Goal: Information Seeking & Learning: Learn about a topic

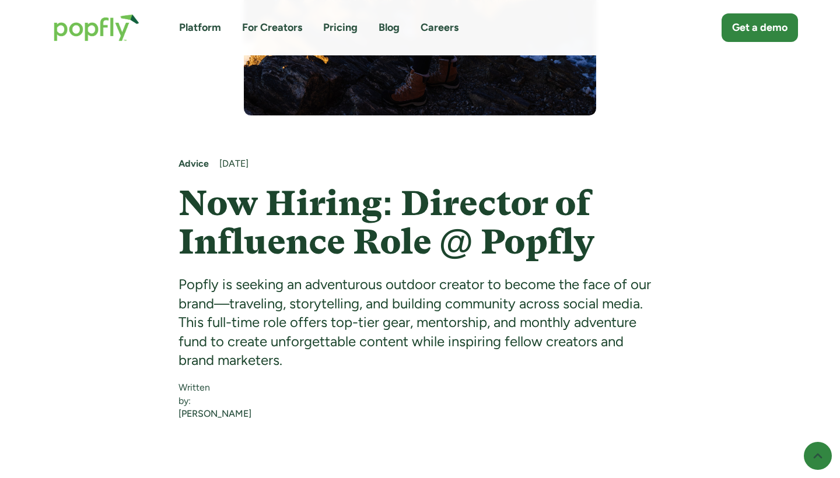
scroll to position [488, 0]
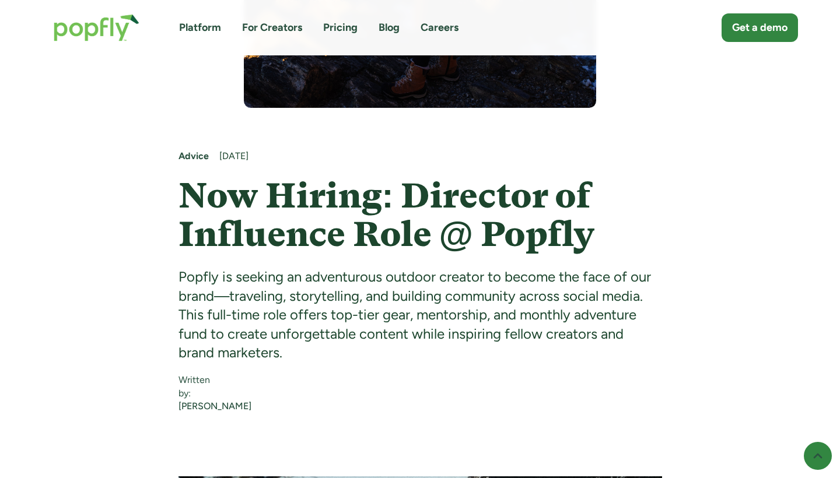
click at [375, 341] on div "Popfly is seeking an adventurous outdoor creator to become the face of our bran…" at bounding box center [421, 315] width 484 height 95
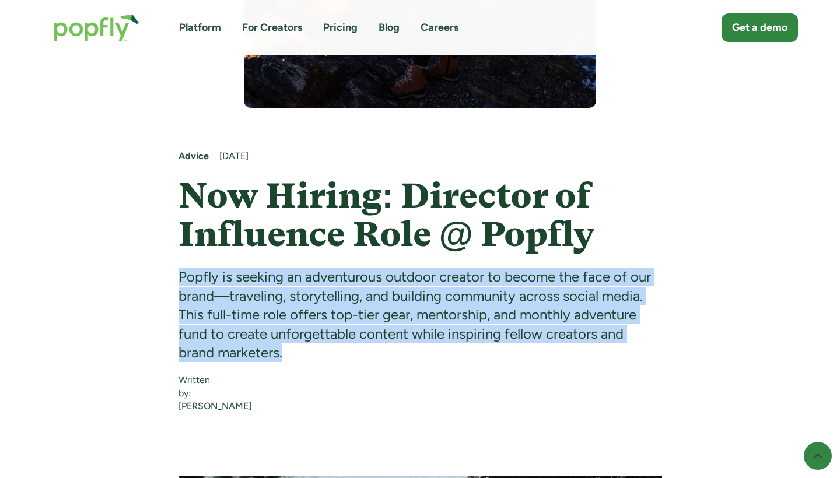
click at [375, 341] on div "Popfly is seeking an adventurous outdoor creator to become the face of our bran…" at bounding box center [421, 315] width 484 height 95
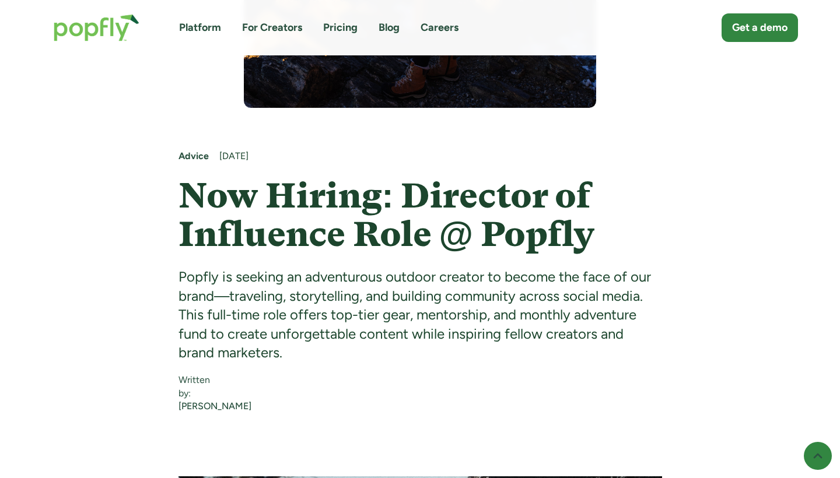
click at [375, 341] on div "Popfly is seeking an adventurous outdoor creator to become the face of our bran…" at bounding box center [421, 315] width 484 height 95
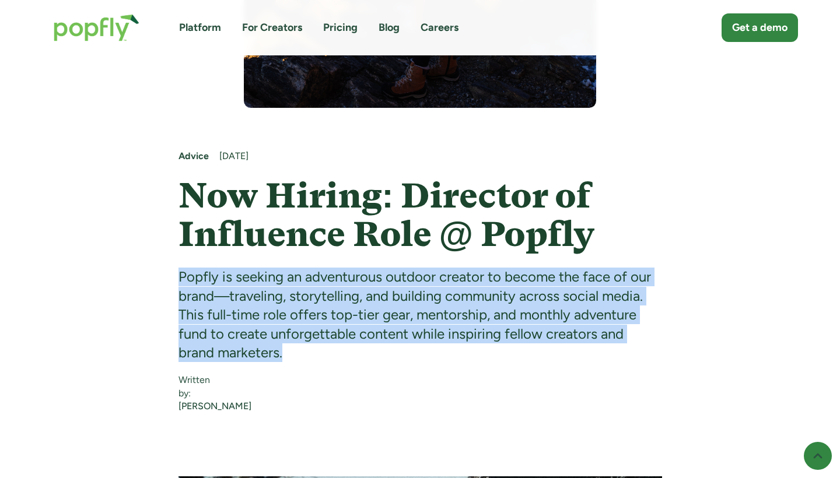
click at [375, 341] on div "Popfly is seeking an adventurous outdoor creator to become the face of our bran…" at bounding box center [421, 315] width 484 height 95
click at [364, 358] on div "Popfly is seeking an adventurous outdoor creator to become the face of our bran…" at bounding box center [421, 315] width 484 height 95
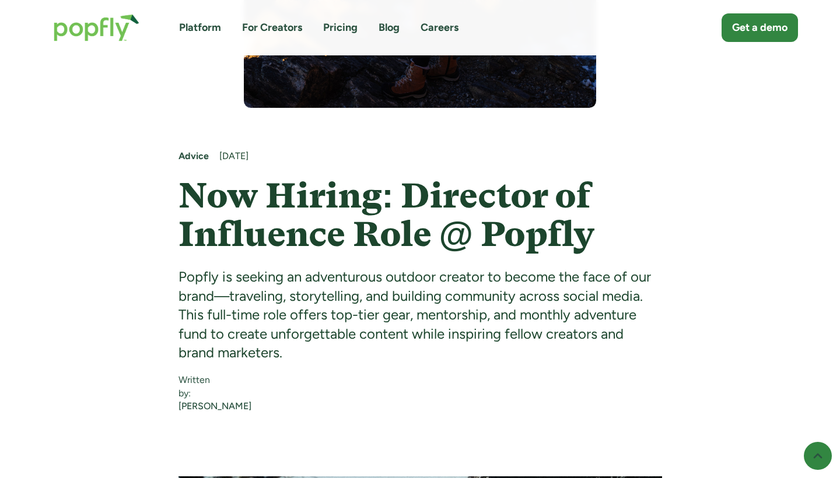
click at [364, 358] on div "Popfly is seeking an adventurous outdoor creator to become the face of our bran…" at bounding box center [421, 315] width 484 height 95
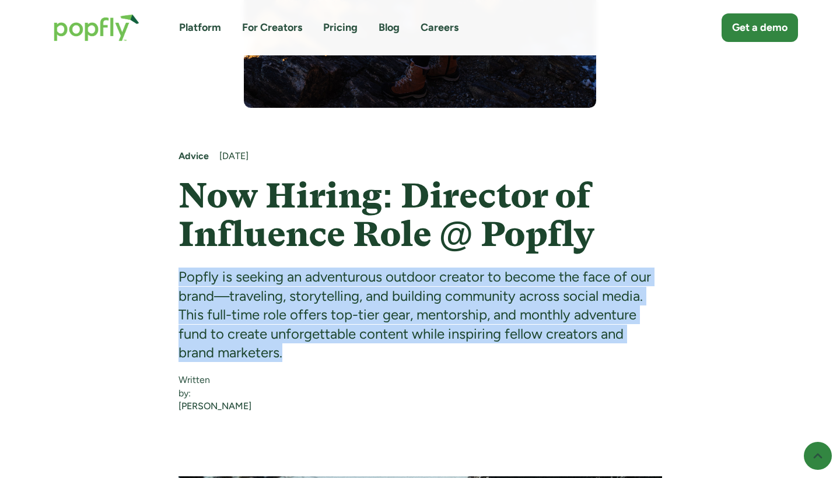
click at [364, 358] on div "Popfly is seeking an adventurous outdoor creator to become the face of our bran…" at bounding box center [421, 315] width 484 height 95
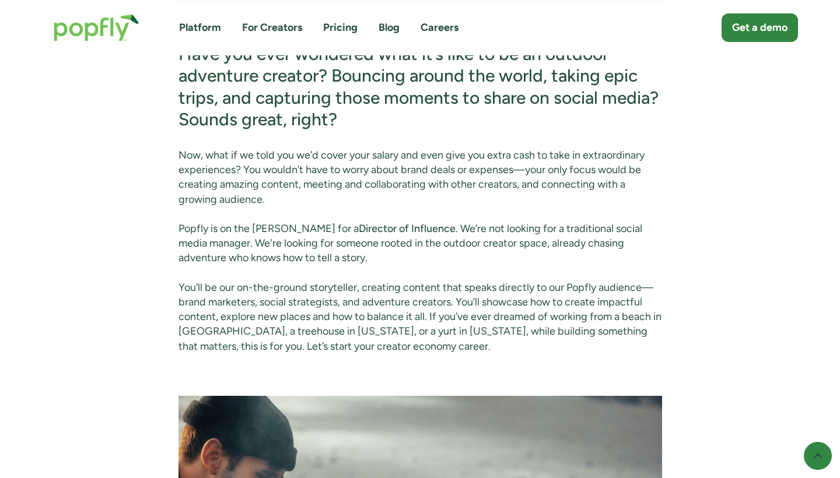
scroll to position [1566, 0]
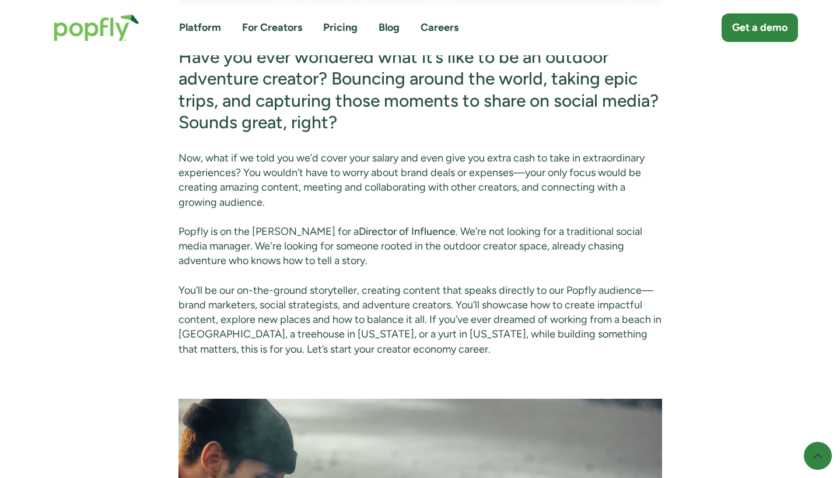
click at [313, 134] on h3 "Have you ever wondered what it’s like to be an outdoor adventure creator? Bounc…" at bounding box center [421, 90] width 484 height 88
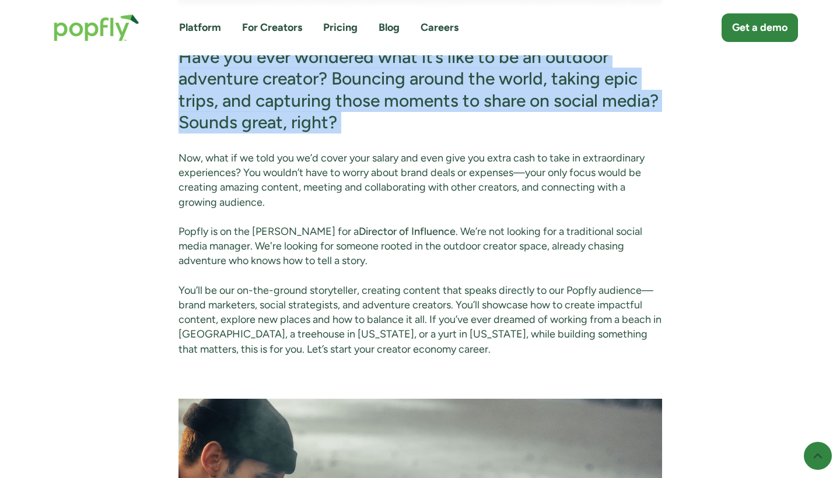
click at [313, 134] on h3 "Have you ever wondered what it’s like to be an outdoor adventure creator? Bounc…" at bounding box center [421, 90] width 484 height 88
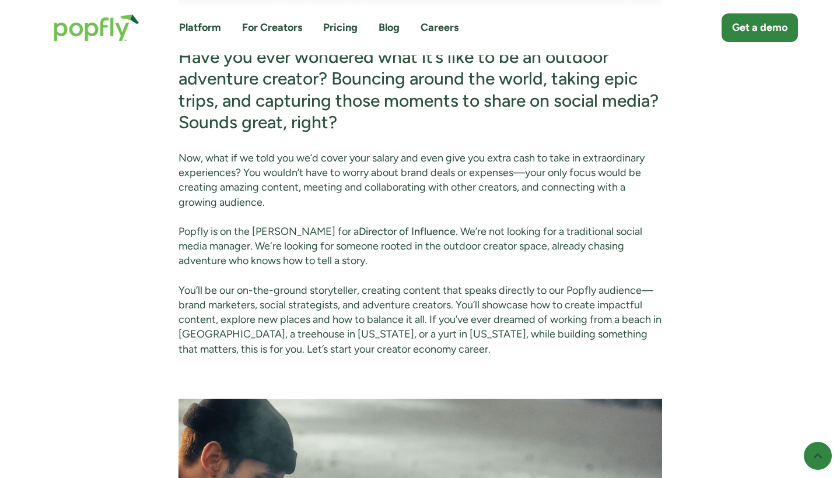
click at [375, 107] on h3 "Have you ever wondered what it’s like to be an outdoor adventure creator? Bounc…" at bounding box center [421, 90] width 484 height 88
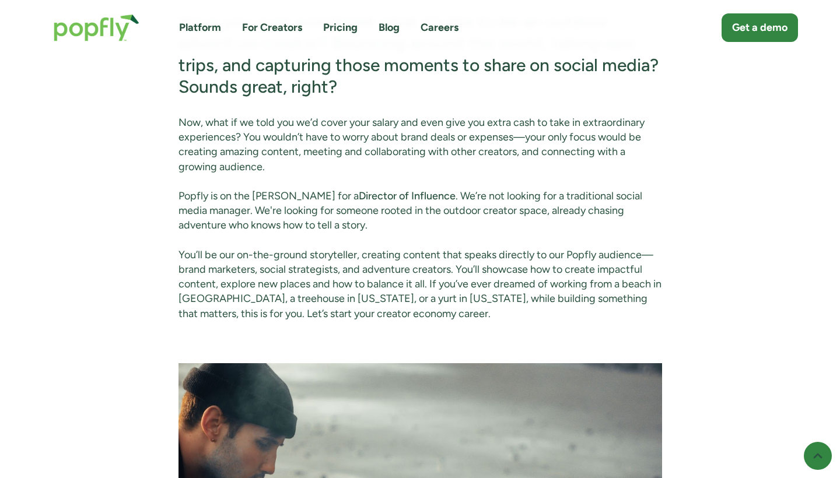
scroll to position [1602, 0]
click at [350, 130] on p "Now, what if we told you we’d cover your salary and even give you extra cash to…" at bounding box center [421, 144] width 484 height 59
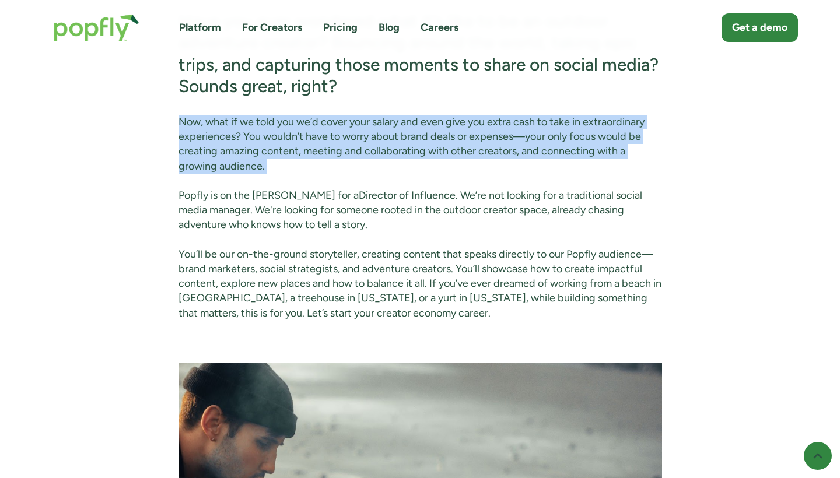
click at [350, 130] on p "Now, what if we told you we’d cover your salary and even give you extra cash to…" at bounding box center [421, 144] width 484 height 59
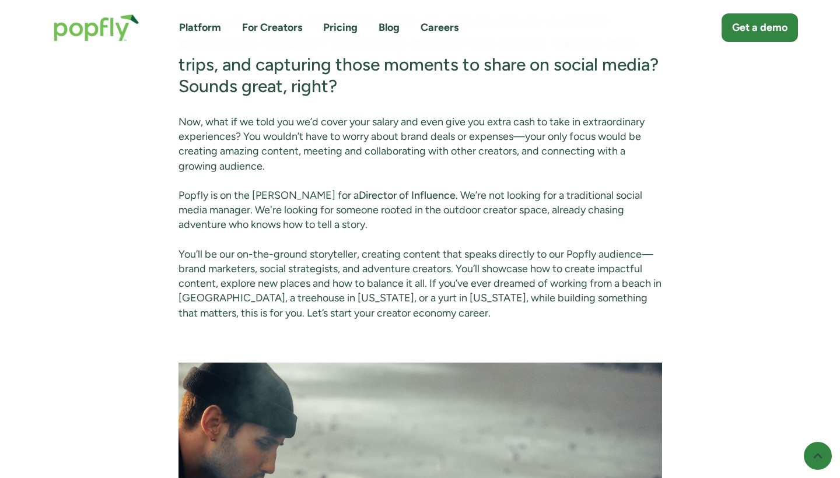
click at [351, 145] on p "Now, what if we told you we’d cover your salary and even give you extra cash to…" at bounding box center [421, 144] width 484 height 59
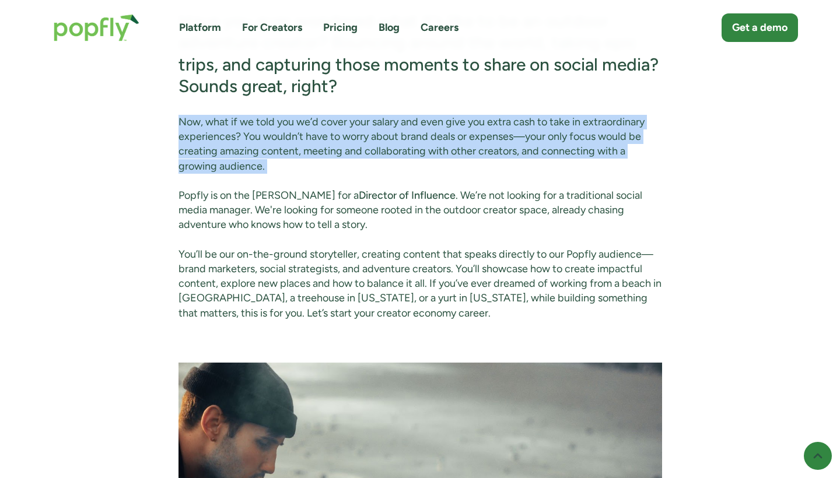
click at [351, 145] on p "Now, what if we told you we’d cover your salary and even give you extra cash to…" at bounding box center [421, 144] width 484 height 59
click at [361, 173] on p "Now, what if we told you we’d cover your salary and even give you extra cash to…" at bounding box center [421, 144] width 484 height 59
click at [360, 170] on p "Now, what if we told you we’d cover your salary and even give you extra cash to…" at bounding box center [421, 144] width 484 height 59
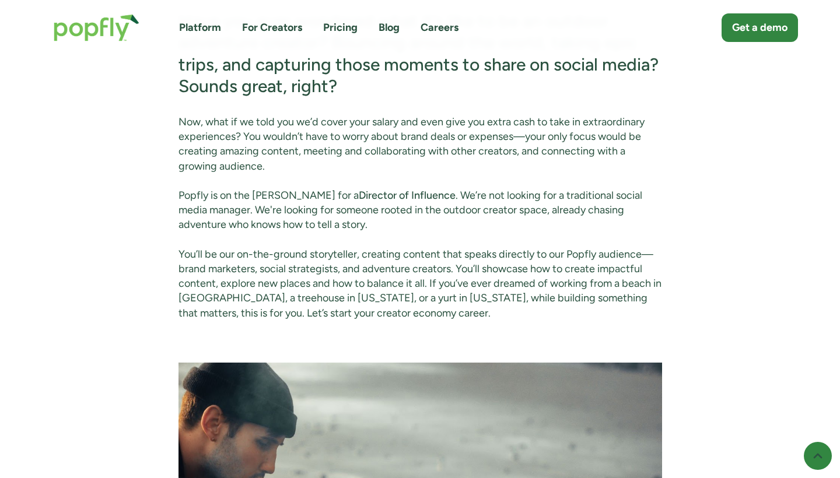
click at [360, 170] on p "Now, what if we told you we’d cover your salary and even give you extra cash to…" at bounding box center [421, 144] width 484 height 59
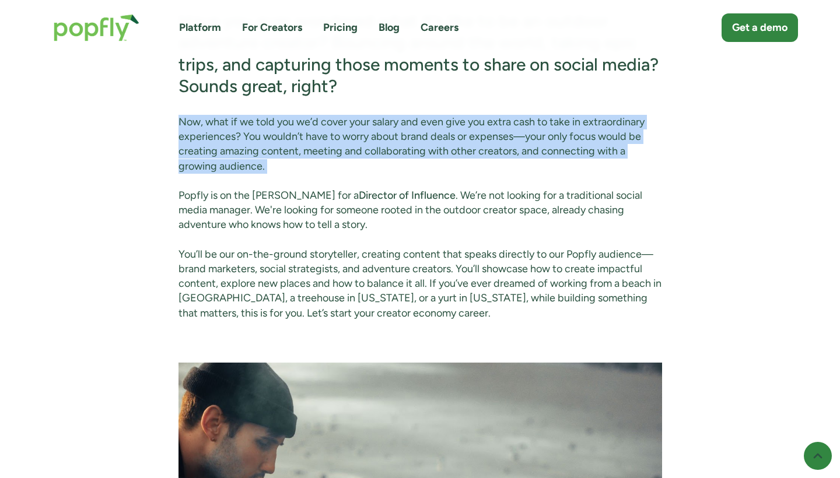
click at [360, 170] on p "Now, what if we told you we’d cover your salary and even give you extra cash to…" at bounding box center [421, 144] width 484 height 59
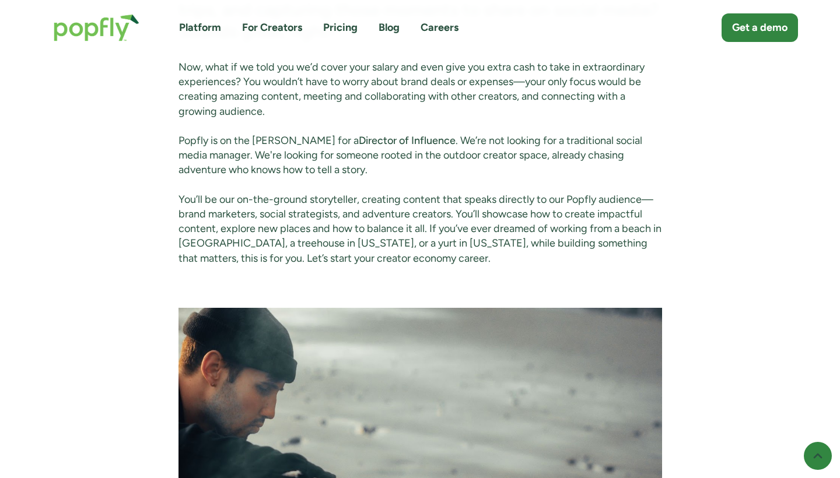
scroll to position [1658, 0]
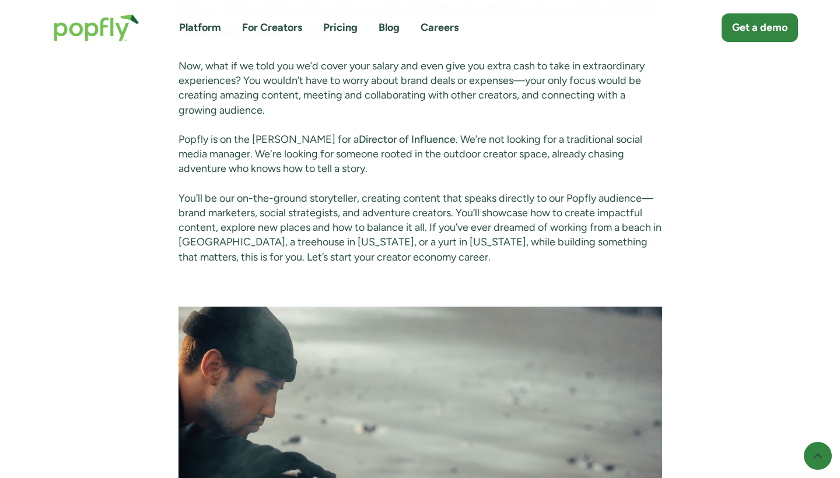
click at [360, 170] on p "Popfly is on the [PERSON_NAME] for a Director of Influence . We’re not looking …" at bounding box center [421, 154] width 484 height 44
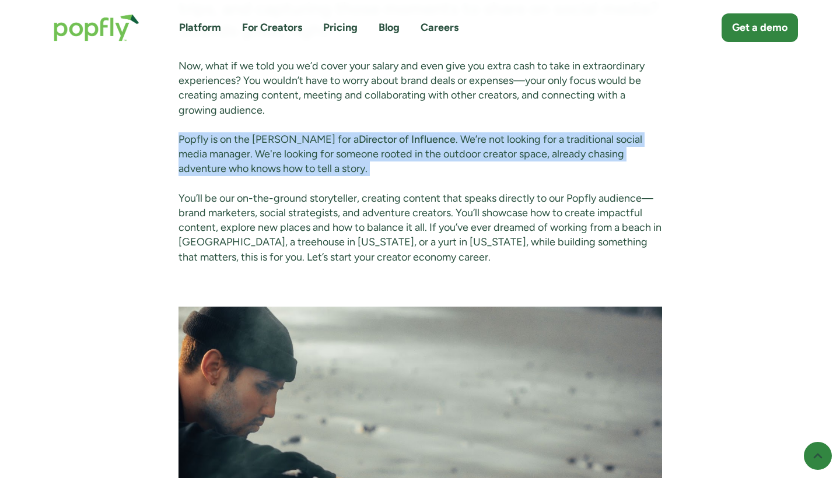
click at [360, 170] on p "Popfly is on the [PERSON_NAME] for a Director of Influence . We’re not looking …" at bounding box center [421, 154] width 484 height 44
click at [353, 177] on p "Popfly is on the [PERSON_NAME] for a Director of Influence . We’re not looking …" at bounding box center [421, 154] width 484 height 44
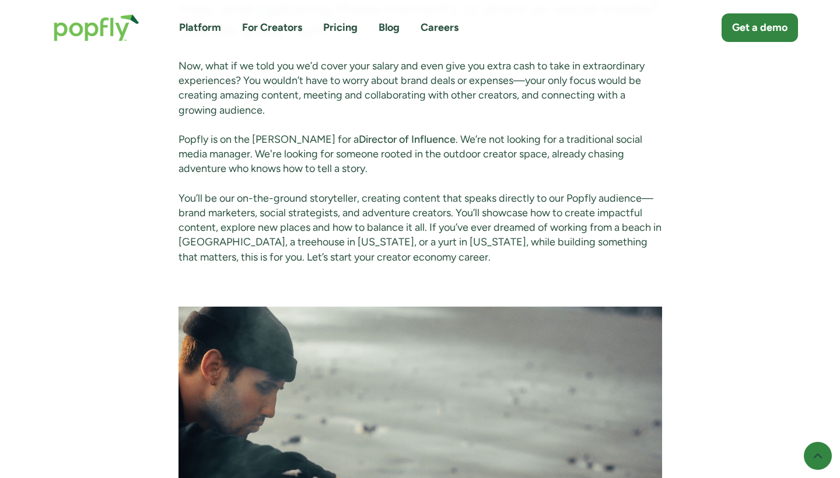
click at [386, 168] on p "Popfly is on the [PERSON_NAME] for a Director of Influence . We’re not looking …" at bounding box center [421, 154] width 484 height 44
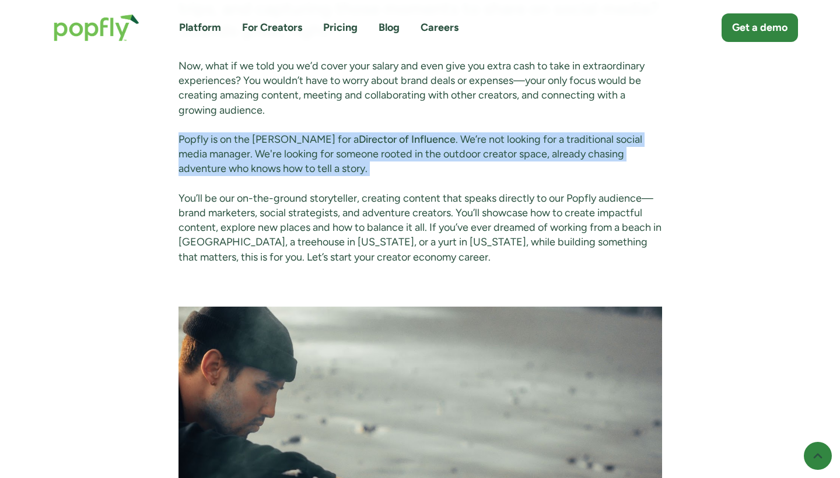
click at [386, 168] on p "Popfly is on the [PERSON_NAME] for a Director of Influence . We’re not looking …" at bounding box center [421, 154] width 484 height 44
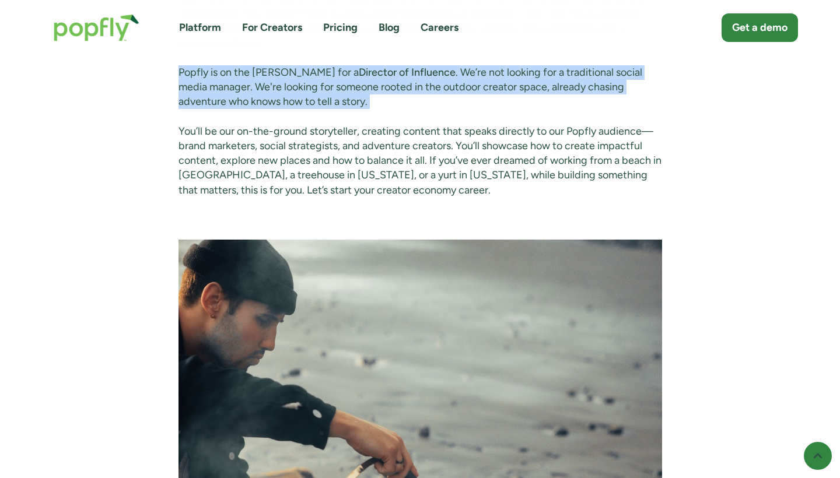
scroll to position [1733, 0]
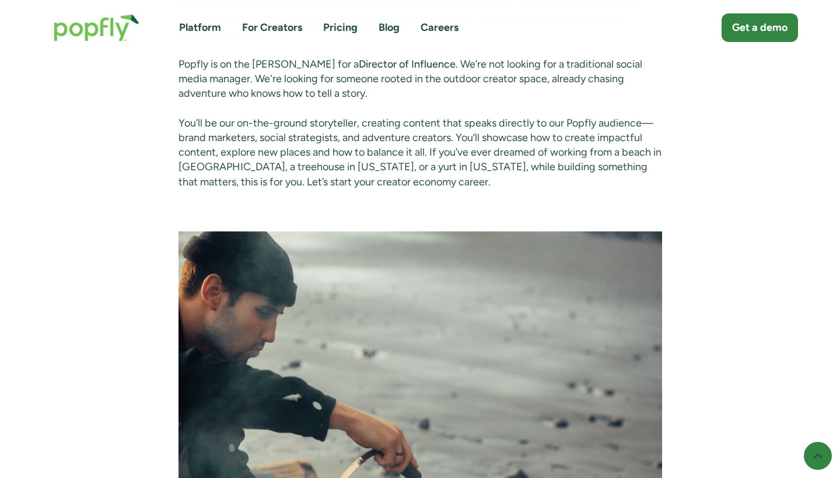
click at [370, 180] on p "You’ll be our on-the-ground storyteller, creating content that speaks directly …" at bounding box center [421, 153] width 484 height 74
click at [408, 166] on p "You’ll be our on-the-ground storyteller, creating content that speaks directly …" at bounding box center [421, 153] width 484 height 74
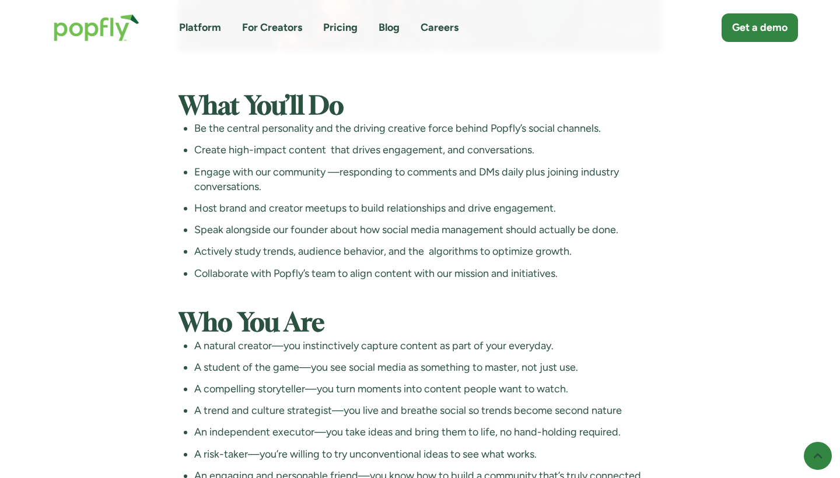
scroll to position [2517, 0]
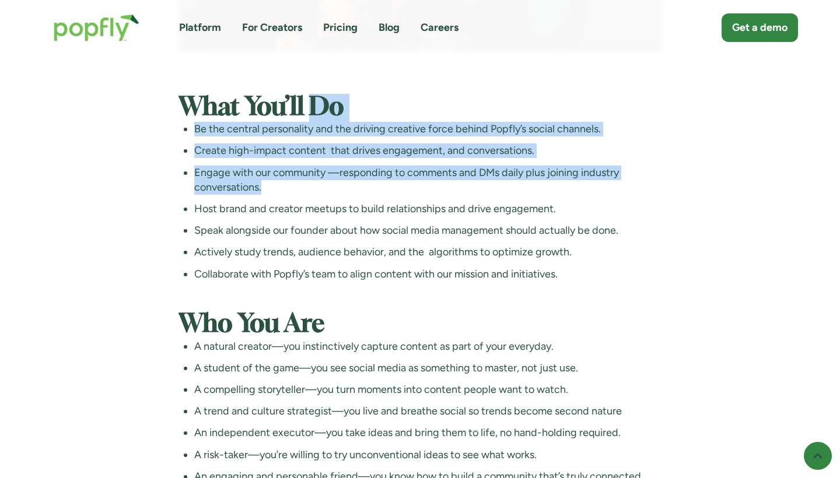
drag, startPoint x: 316, startPoint y: 120, endPoint x: 359, endPoint y: 204, distance: 94.0
click at [359, 204] on div "Have you ever wondered what it’s like to be an outdoor adventure creator? Bounc…" at bounding box center [421, 147] width 484 height 3483
click at [359, 204] on ul "Be the central personality and the driving creative force behind Popfly’s socia…" at bounding box center [421, 202] width 484 height 160
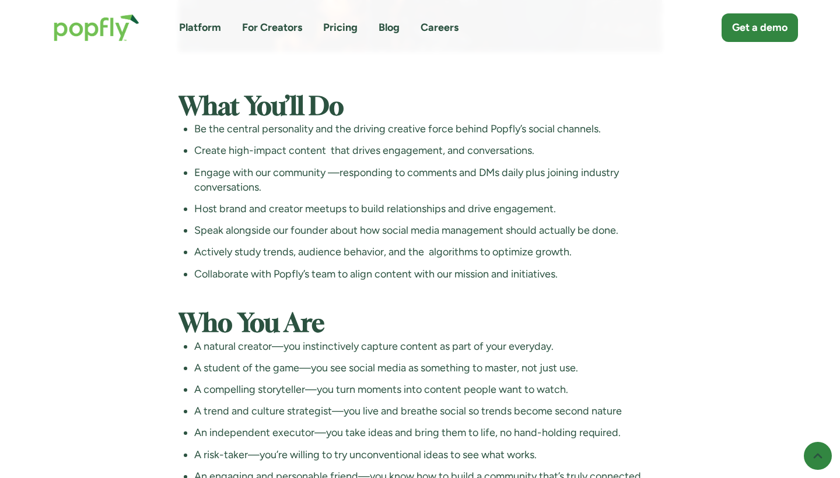
click at [359, 204] on ul "Be the central personality and the driving creative force behind Popfly’s socia…" at bounding box center [421, 202] width 484 height 160
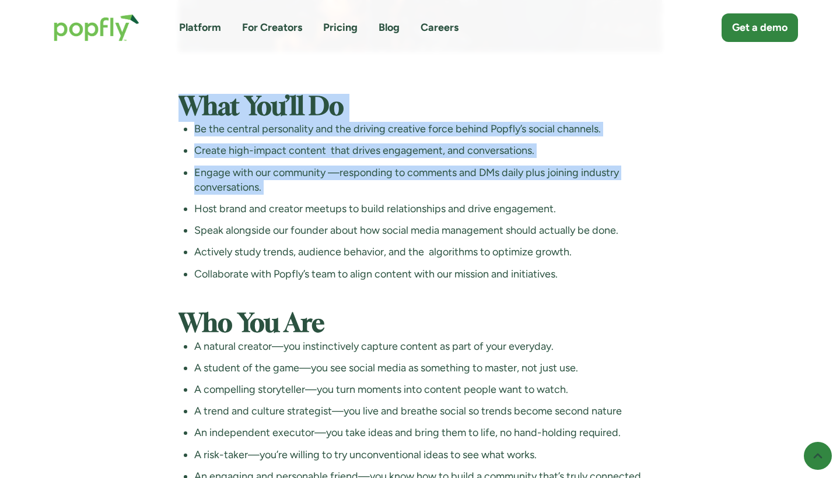
drag, startPoint x: 359, startPoint y: 204, endPoint x: 298, endPoint y: 125, distance: 99.7
click at [298, 125] on div "Have you ever wondered what it’s like to be an outdoor adventure creator? Bounc…" at bounding box center [421, 147] width 484 height 3483
click at [298, 120] on strong "What You’ll Do" at bounding box center [262, 108] width 166 height 24
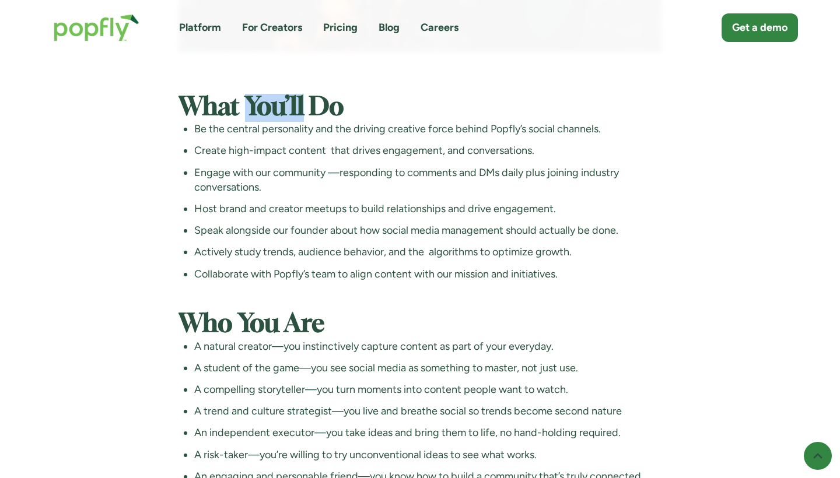
click at [298, 120] on strong "What You’ll Do" at bounding box center [262, 108] width 166 height 24
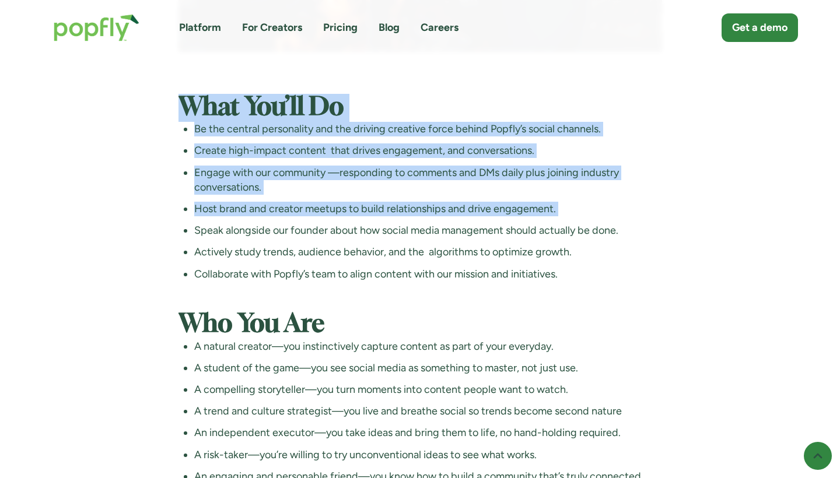
drag, startPoint x: 298, startPoint y: 125, endPoint x: 347, endPoint y: 216, distance: 103.2
click at [350, 216] on div "Have you ever wondered what it’s like to be an outdoor adventure creator? Bounc…" at bounding box center [421, 147] width 484 height 3483
click at [347, 216] on li "Host brand and creator meetups to build relationships and drive engagement." at bounding box center [428, 209] width 468 height 15
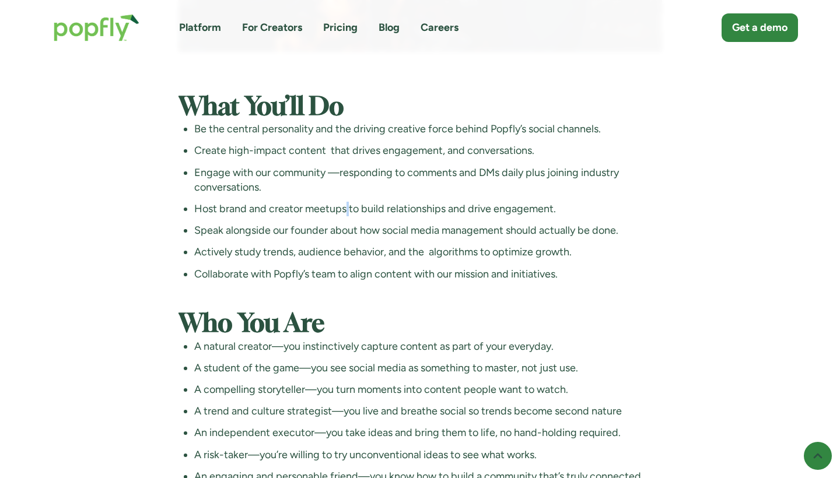
click at [347, 216] on li "Host brand and creator meetups to build relationships and drive engagement." at bounding box center [428, 209] width 468 height 15
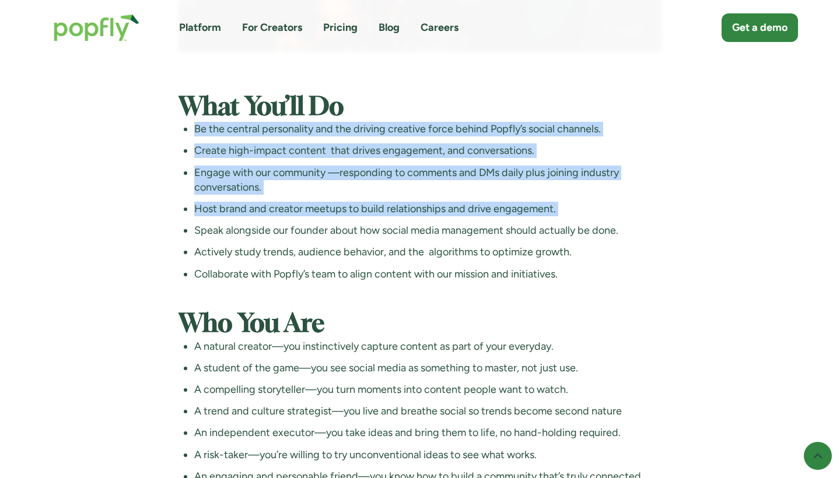
drag, startPoint x: 347, startPoint y: 216, endPoint x: 322, endPoint y: 131, distance: 89.0
click at [322, 131] on ul "Be the central personality and the driving creative force behind Popfly’s socia…" at bounding box center [421, 202] width 484 height 160
click at [322, 131] on li "Be the central personality and the driving creative force behind Popfly’s socia…" at bounding box center [428, 129] width 468 height 15
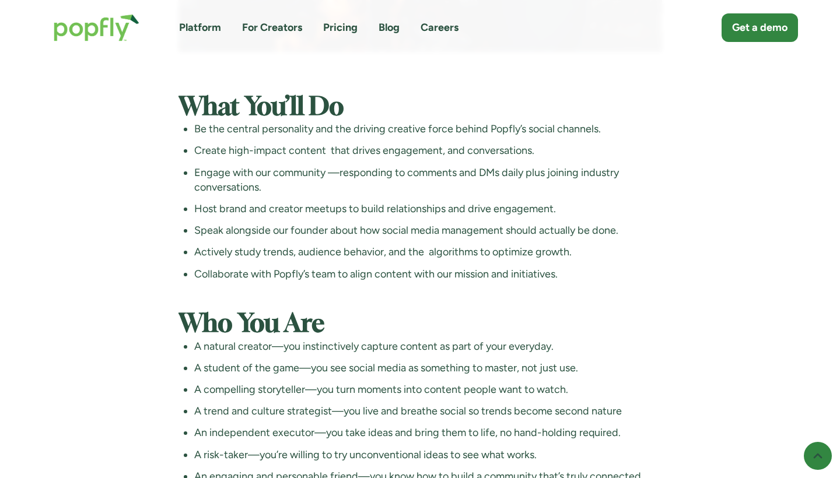
click at [326, 158] on li "Create high-impact content that drives engagement, and conversations." at bounding box center [428, 151] width 468 height 15
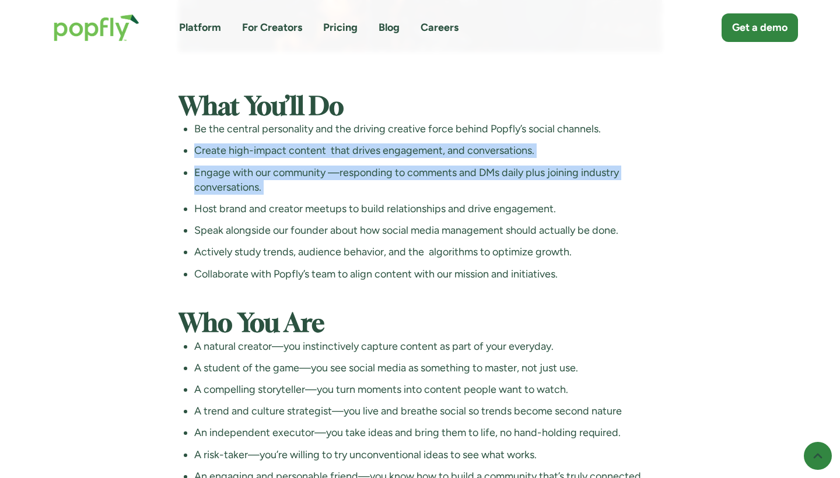
drag, startPoint x: 326, startPoint y: 160, endPoint x: 338, endPoint y: 197, distance: 38.9
click at [338, 197] on ul "Be the central personality and the driving creative force behind Popfly’s socia…" at bounding box center [421, 202] width 484 height 160
click at [338, 195] on li "Engage with our community —responding to comments and DMs daily plus joining in…" at bounding box center [428, 180] width 468 height 29
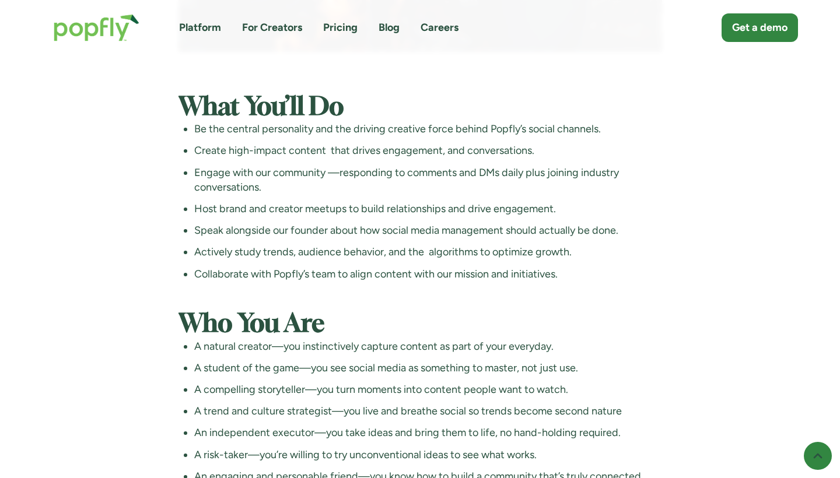
click at [338, 195] on li "Engage with our community —responding to comments and DMs daily plus joining in…" at bounding box center [428, 180] width 468 height 29
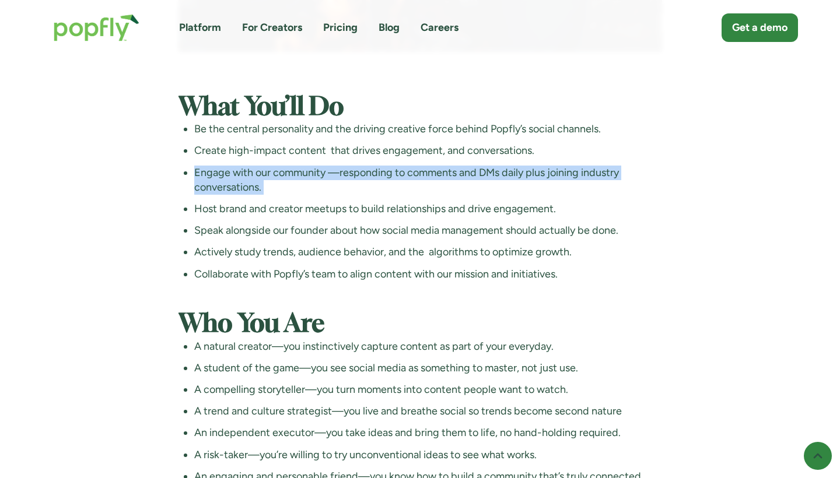
click at [338, 195] on li "Engage with our community —responding to comments and DMs daily plus joining in…" at bounding box center [428, 180] width 468 height 29
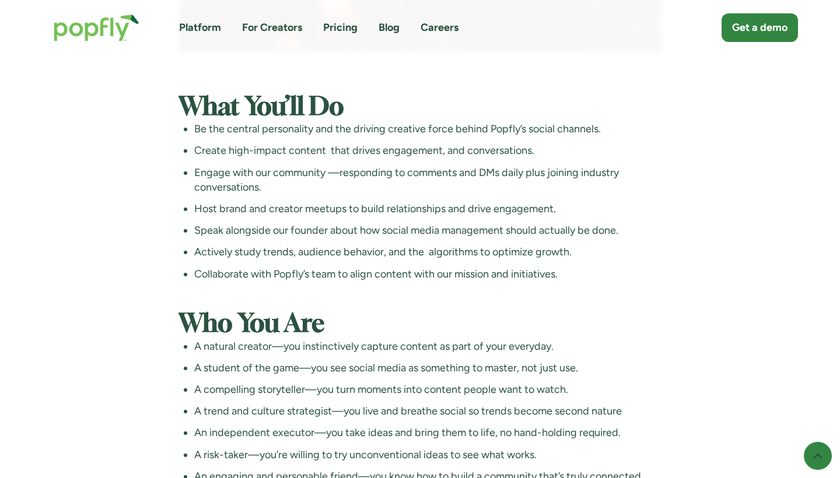
click at [331, 216] on li "Host brand and creator meetups to build relationships and drive engagement." at bounding box center [428, 209] width 468 height 15
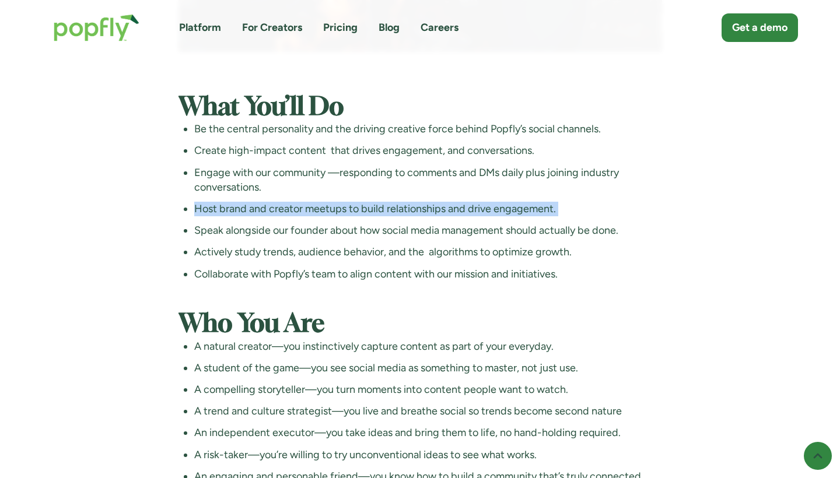
click at [331, 216] on li "Host brand and creator meetups to build relationships and drive engagement." at bounding box center [428, 209] width 468 height 15
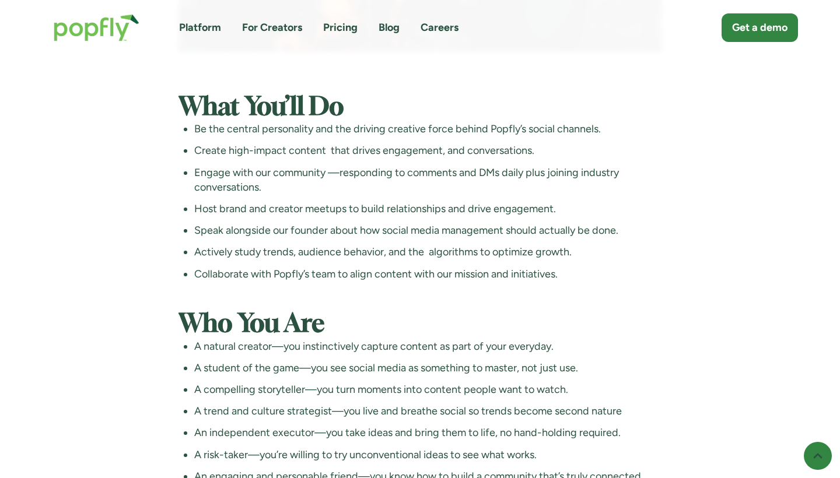
click at [331, 216] on li "Host brand and creator meetups to build relationships and drive engagement." at bounding box center [428, 209] width 468 height 15
click at [332, 216] on li "Host brand and creator meetups to build relationships and drive engagement." at bounding box center [428, 209] width 468 height 15
click at [333, 238] on li "Speak alongside our founder about how social media management should actually b…" at bounding box center [428, 230] width 468 height 15
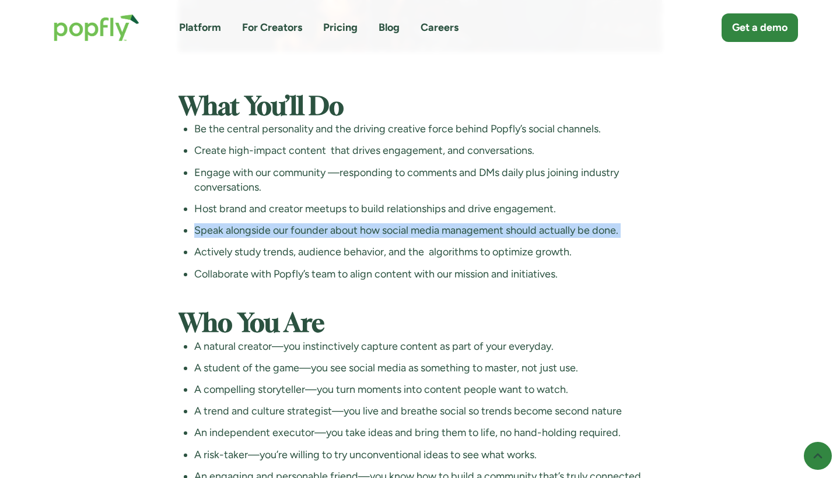
click at [333, 238] on li "Speak alongside our founder about how social media management should actually b…" at bounding box center [428, 230] width 468 height 15
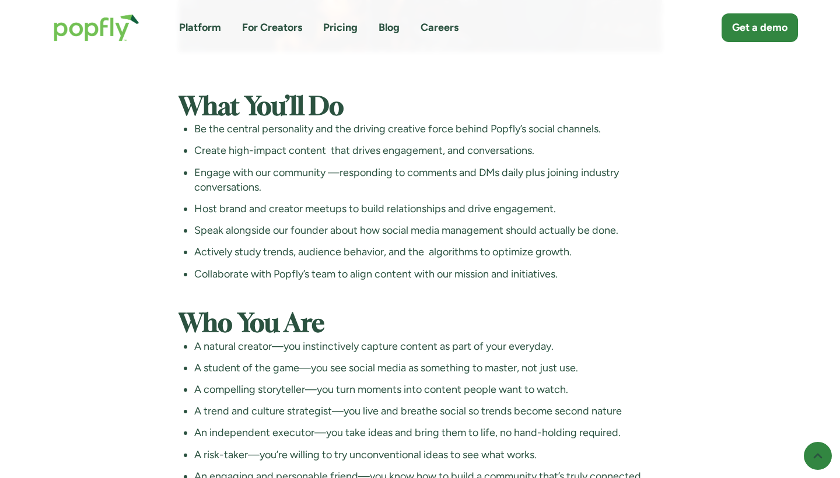
click at [336, 260] on li "Actively study trends, audience behavior, and the algorithms to optimize growth." at bounding box center [428, 252] width 468 height 15
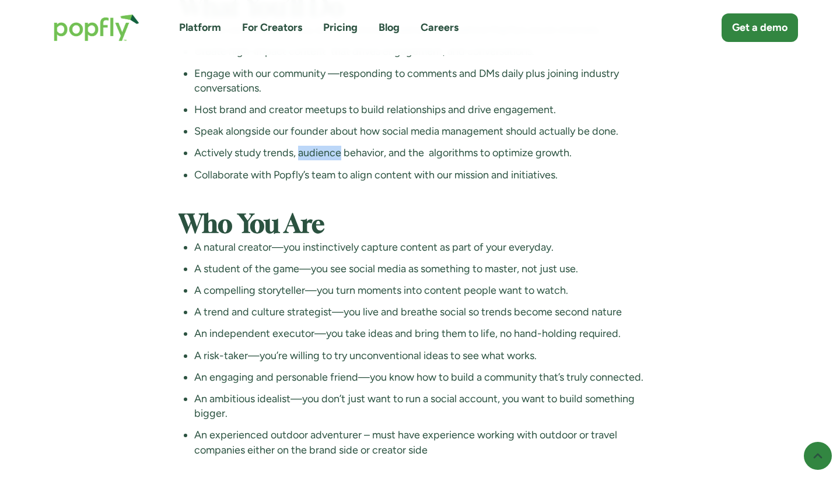
scroll to position [2622, 0]
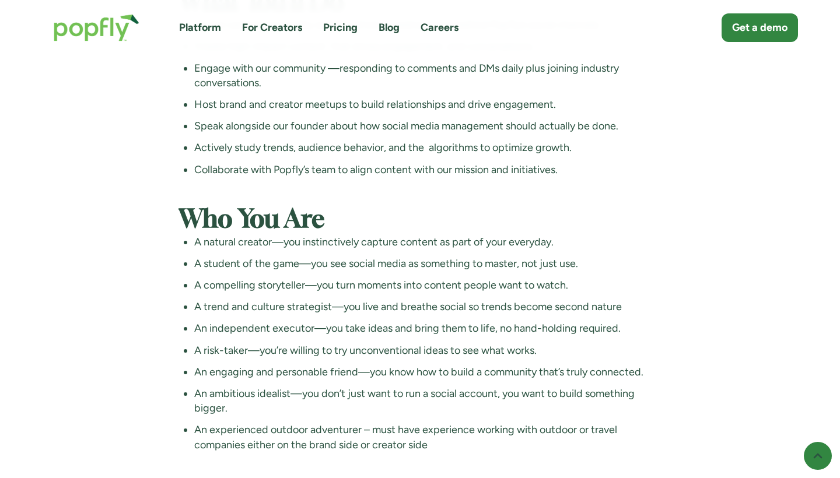
click at [336, 169] on ul "Be the central personality and the driving creative force behind Popfly’s socia…" at bounding box center [421, 98] width 484 height 160
click at [319, 225] on strong "Who You Are" at bounding box center [252, 220] width 146 height 24
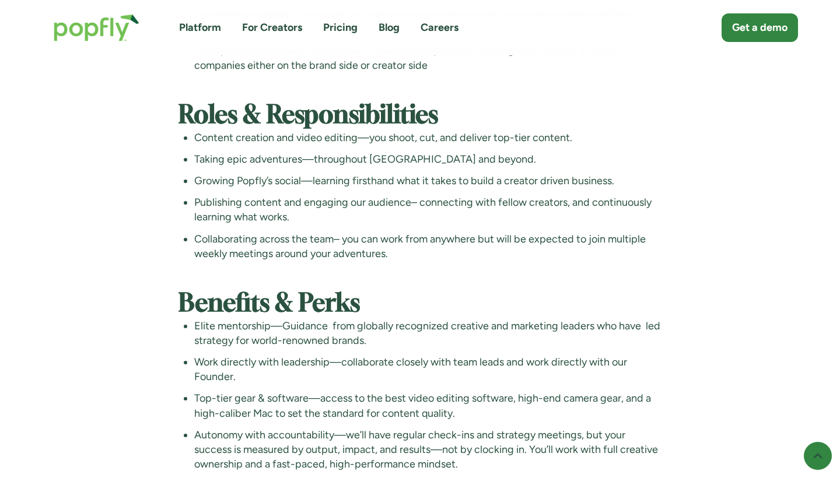
scroll to position [3000, 0]
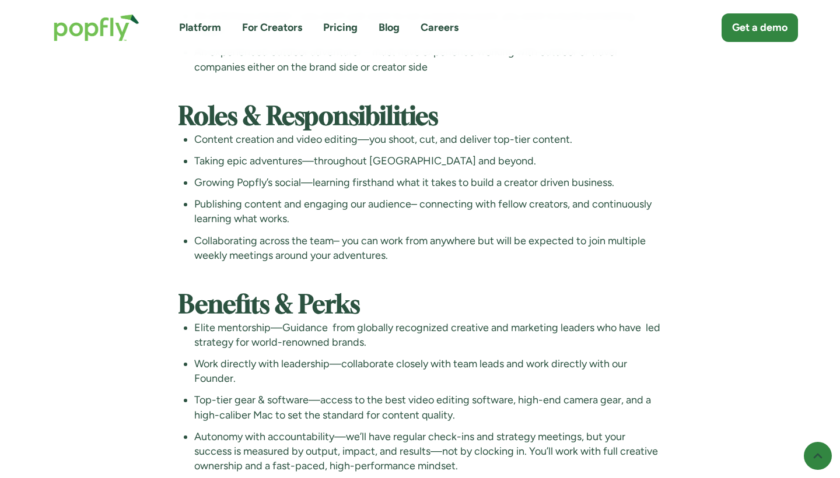
click at [286, 128] on strong "Roles & Responsibilities" at bounding box center [309, 118] width 260 height 24
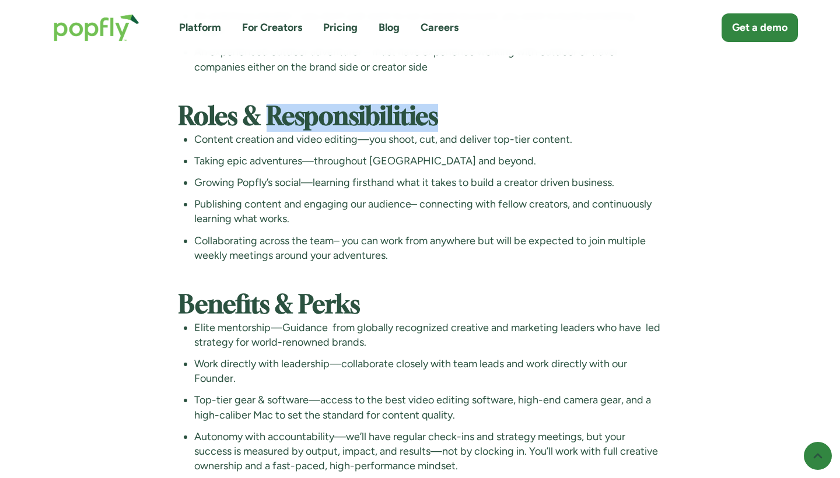
click at [286, 128] on strong "Roles & Responsibilities" at bounding box center [309, 118] width 260 height 24
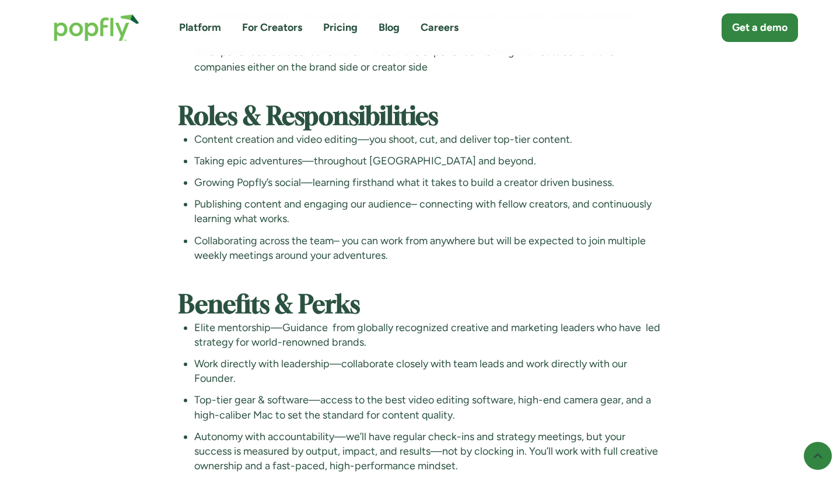
click at [289, 147] on li "Content creation and video editing—you shoot, cut, and deliver top-tier content." at bounding box center [428, 139] width 468 height 15
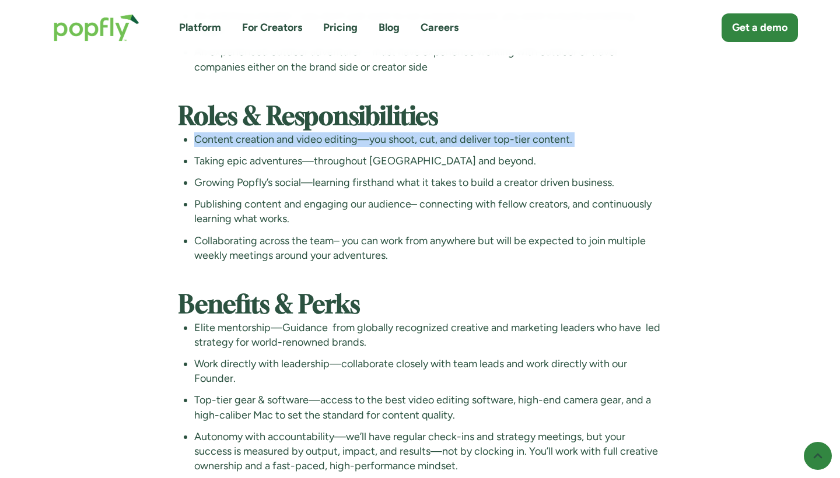
click at [289, 147] on li "Content creation and video editing—you shoot, cut, and deliver top-tier content." at bounding box center [428, 139] width 468 height 15
click at [285, 156] on ul "Content creation and video editing—you shoot, cut, and deliver top-tier content…" at bounding box center [421, 197] width 484 height 131
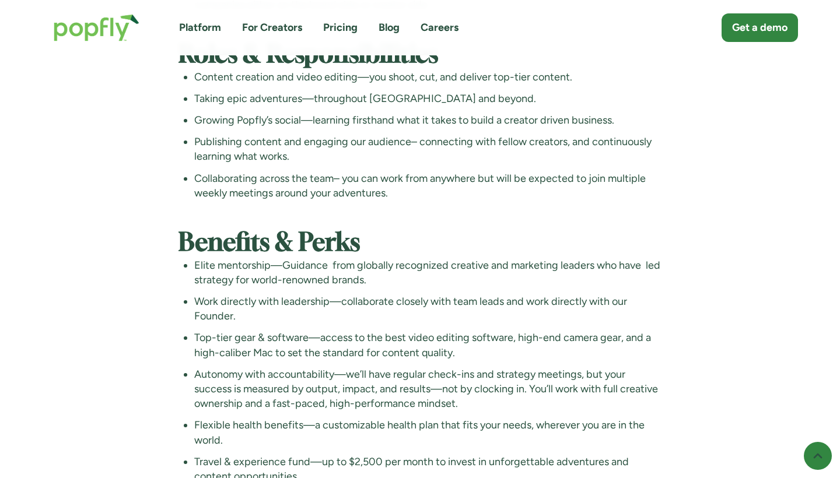
scroll to position [3069, 0]
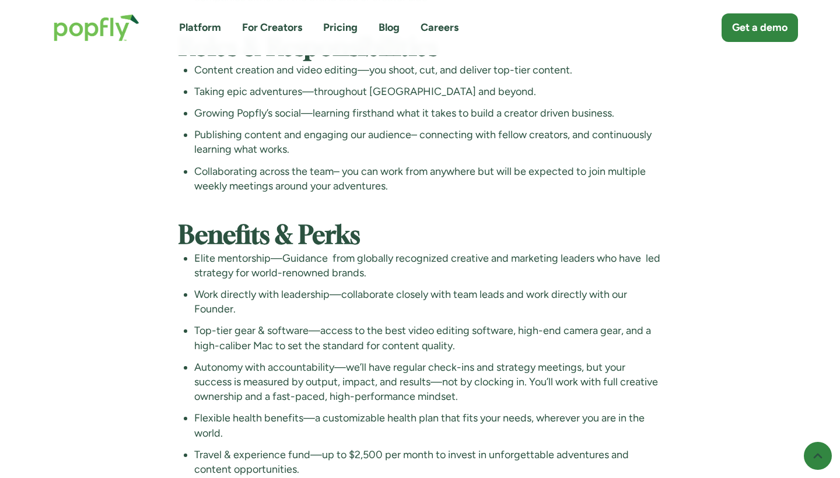
click at [250, 186] on li "Collaborating across the team– you can work from anywhere but will be expected …" at bounding box center [428, 179] width 468 height 29
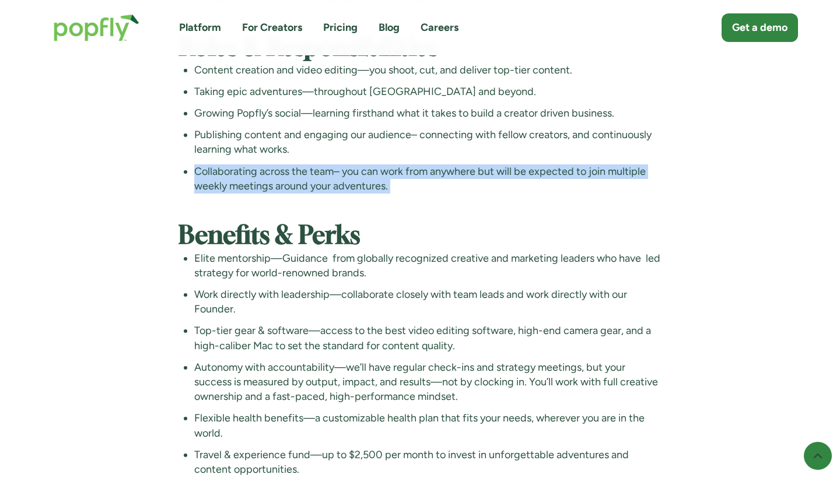
click at [250, 186] on li "Collaborating across the team– you can work from anywhere but will be expected …" at bounding box center [428, 179] width 468 height 29
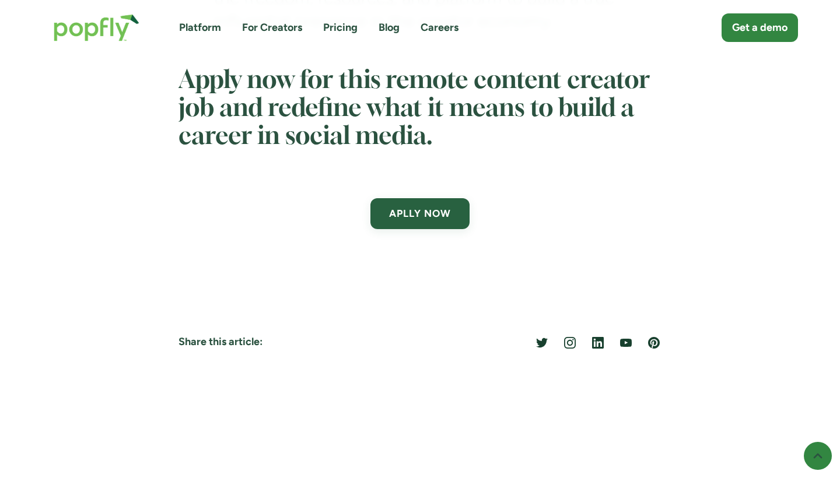
scroll to position [4068, 0]
